Goal: Transaction & Acquisition: Obtain resource

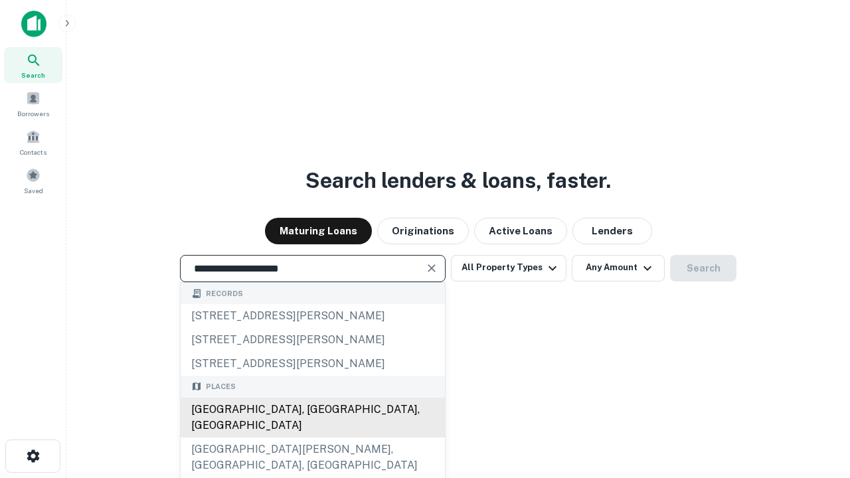
click at [312, 438] on div "[GEOGRAPHIC_DATA], [GEOGRAPHIC_DATA], [GEOGRAPHIC_DATA]" at bounding box center [313, 418] width 264 height 40
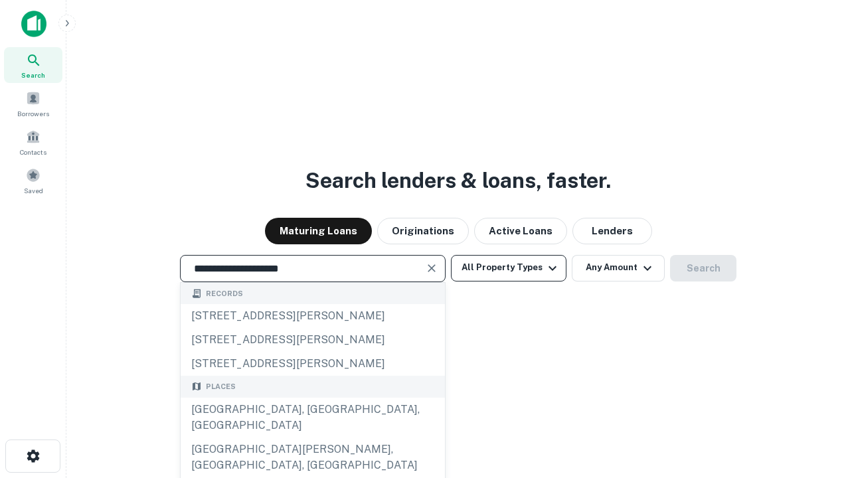
type input "**********"
click at [509, 268] on button "All Property Types" at bounding box center [509, 268] width 116 height 27
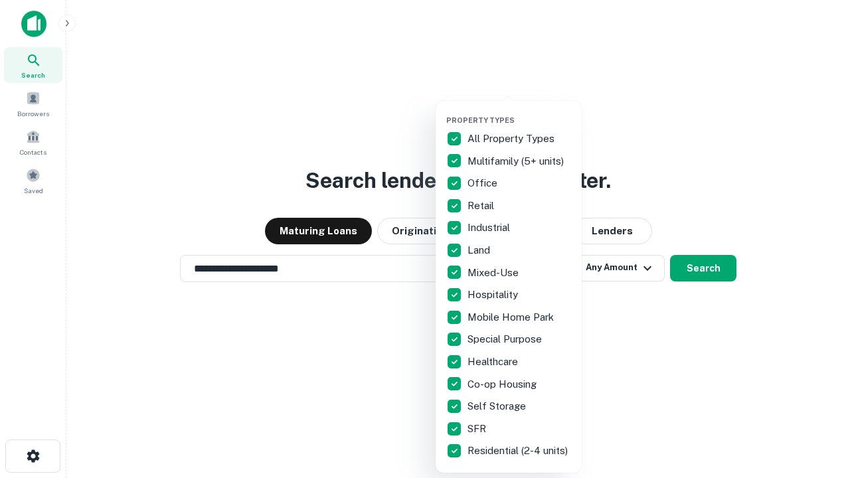
click at [519, 112] on button "button" at bounding box center [519, 112] width 146 height 1
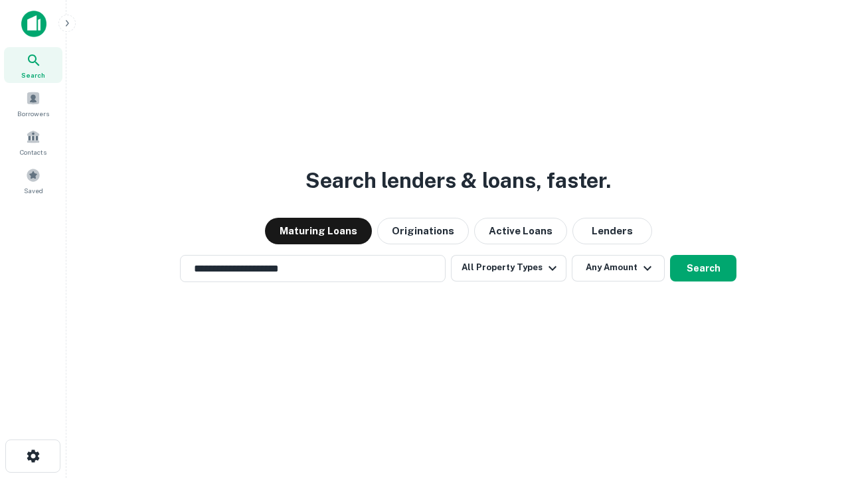
scroll to position [21, 0]
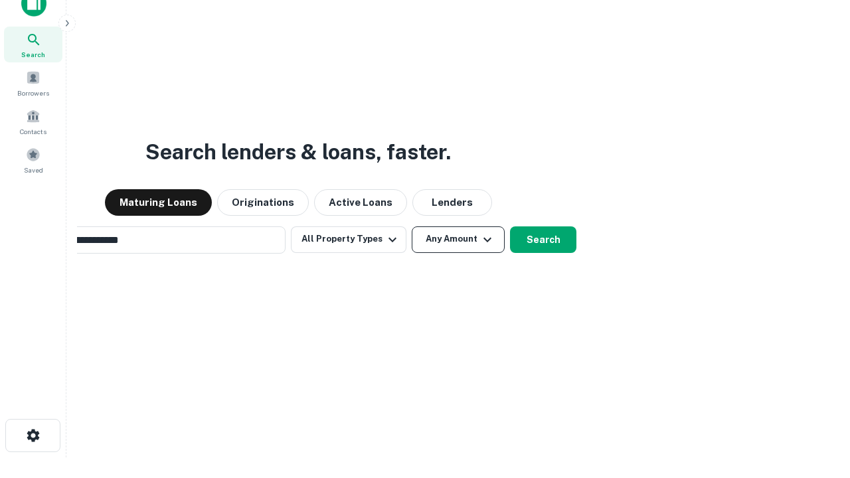
click at [412, 226] on button "Any Amount" at bounding box center [458, 239] width 93 height 27
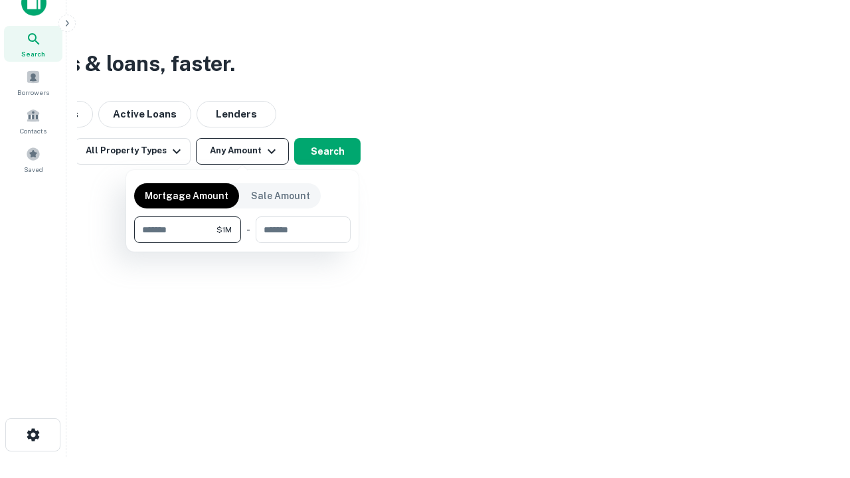
type input "*******"
click at [242, 243] on button "button" at bounding box center [242, 243] width 216 height 1
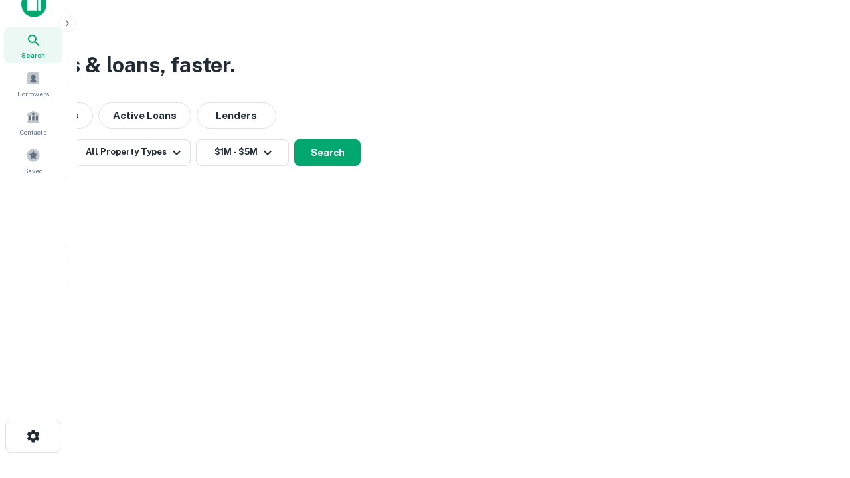
scroll to position [8, 245]
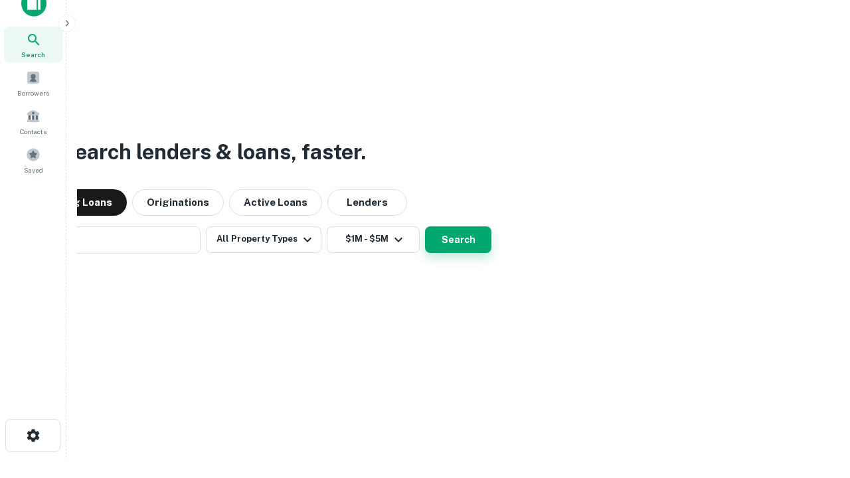
click at [425, 226] on button "Search" at bounding box center [458, 239] width 66 height 27
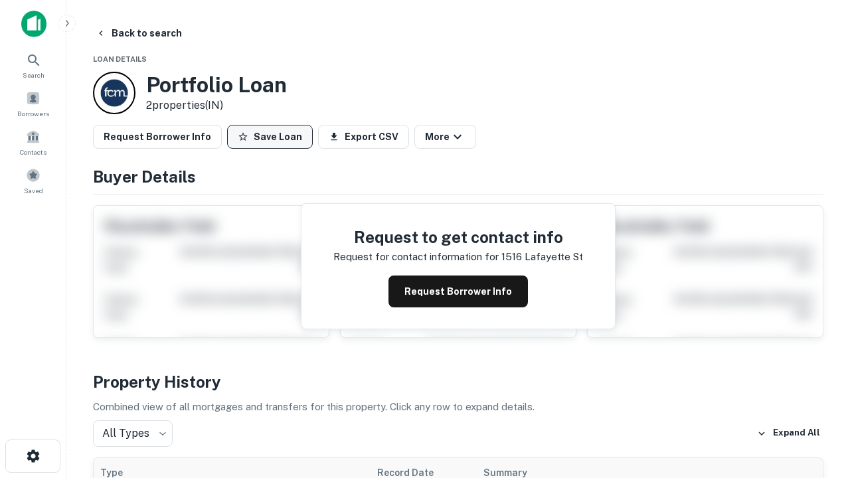
click at [270, 137] on button "Save Loan" at bounding box center [270, 137] width 86 height 24
